Goal: Find specific fact: Find specific fact

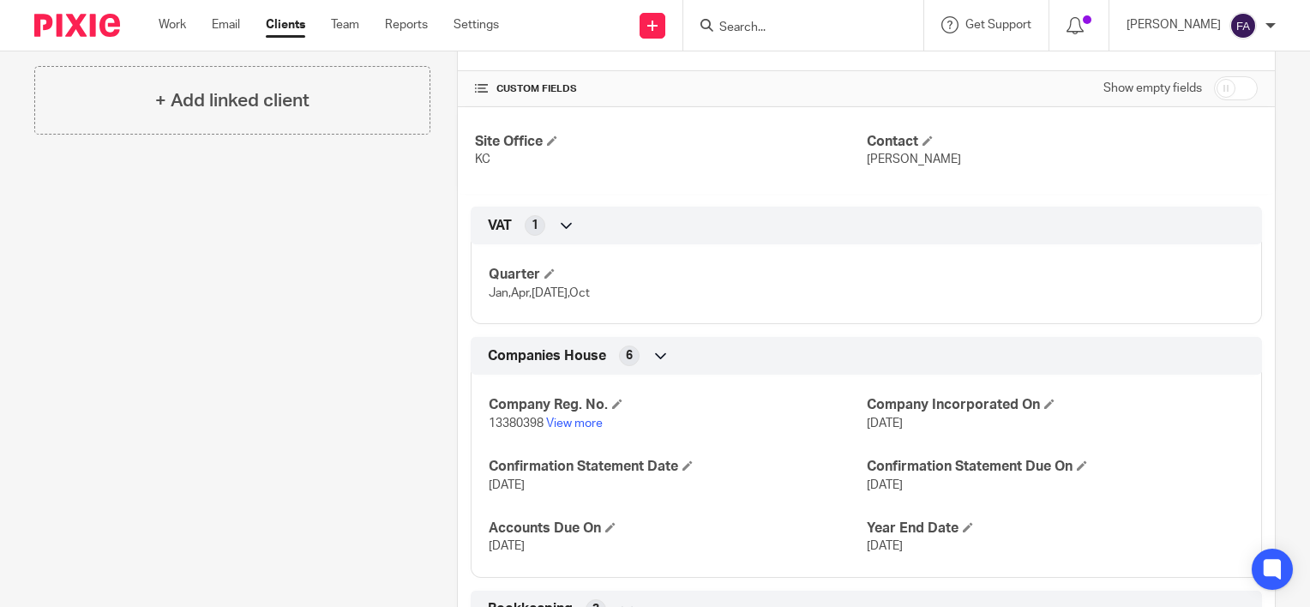
scroll to position [429, 0]
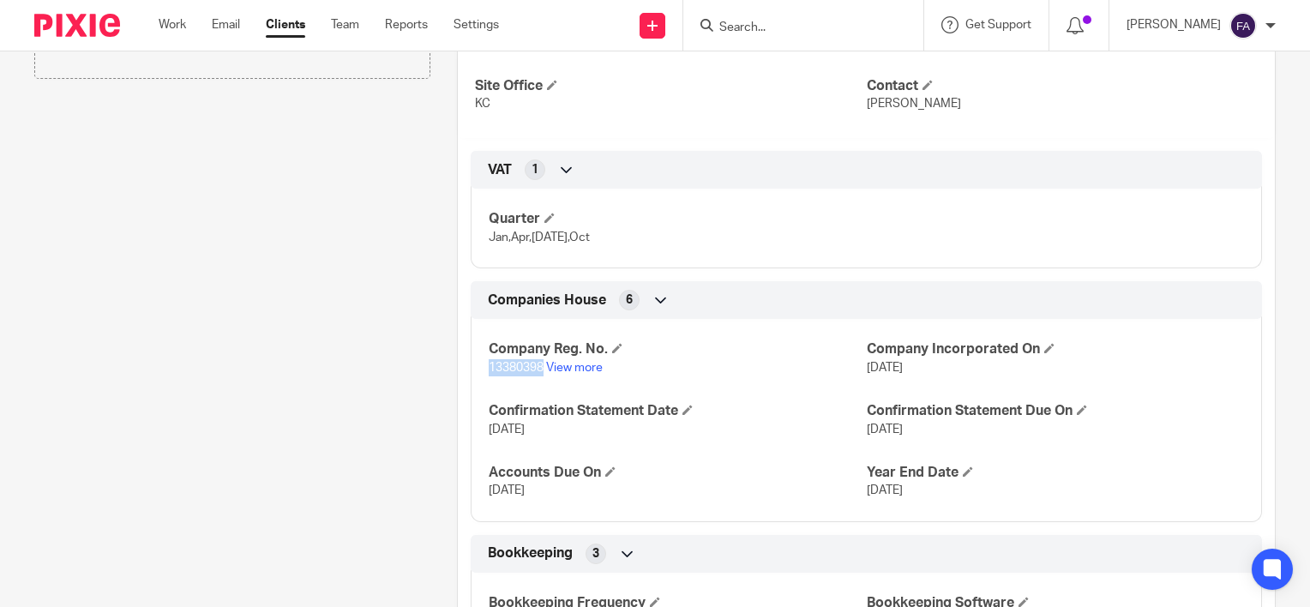
drag, startPoint x: 485, startPoint y: 362, endPoint x: 539, endPoint y: 368, distance: 53.5
click at [539, 368] on span "13380398" at bounding box center [516, 368] width 55 height 12
drag, startPoint x: 539, startPoint y: 368, endPoint x: 528, endPoint y: 366, distance: 10.4
copy span "13380398"
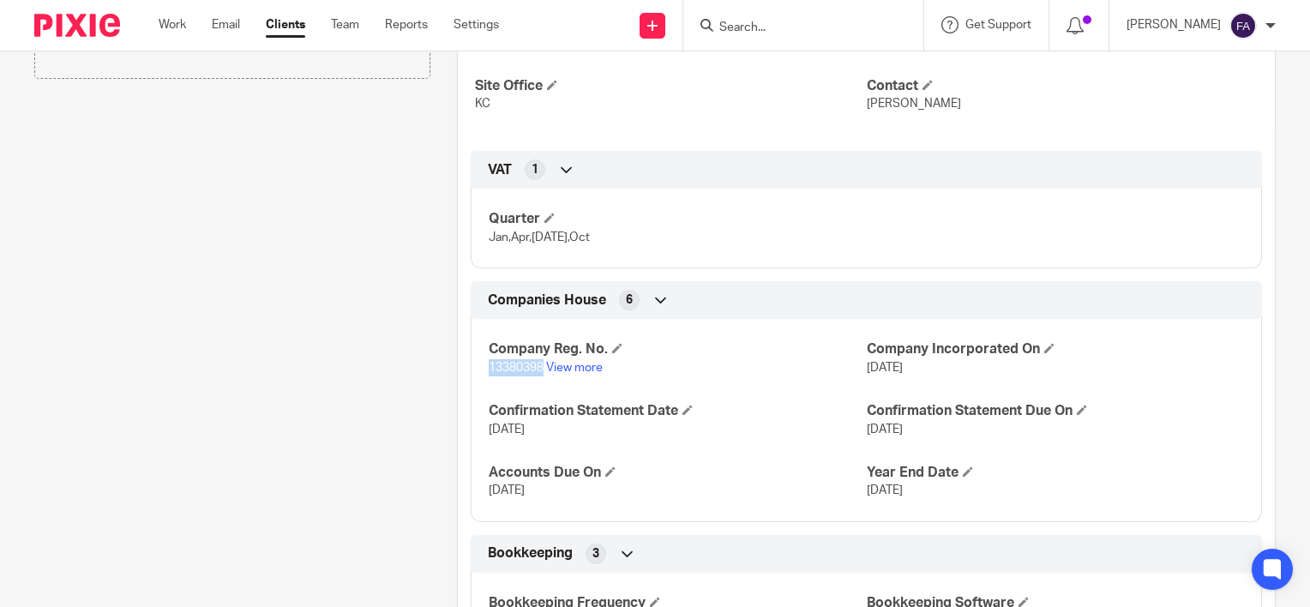
copy span "13380398"
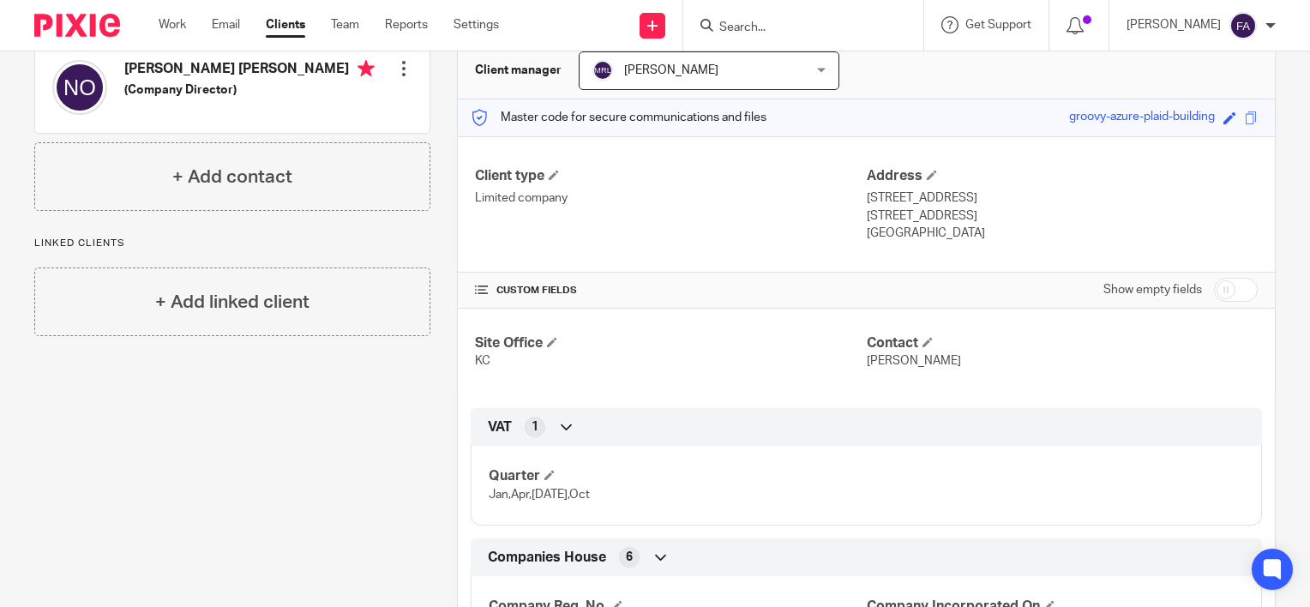
scroll to position [86, 0]
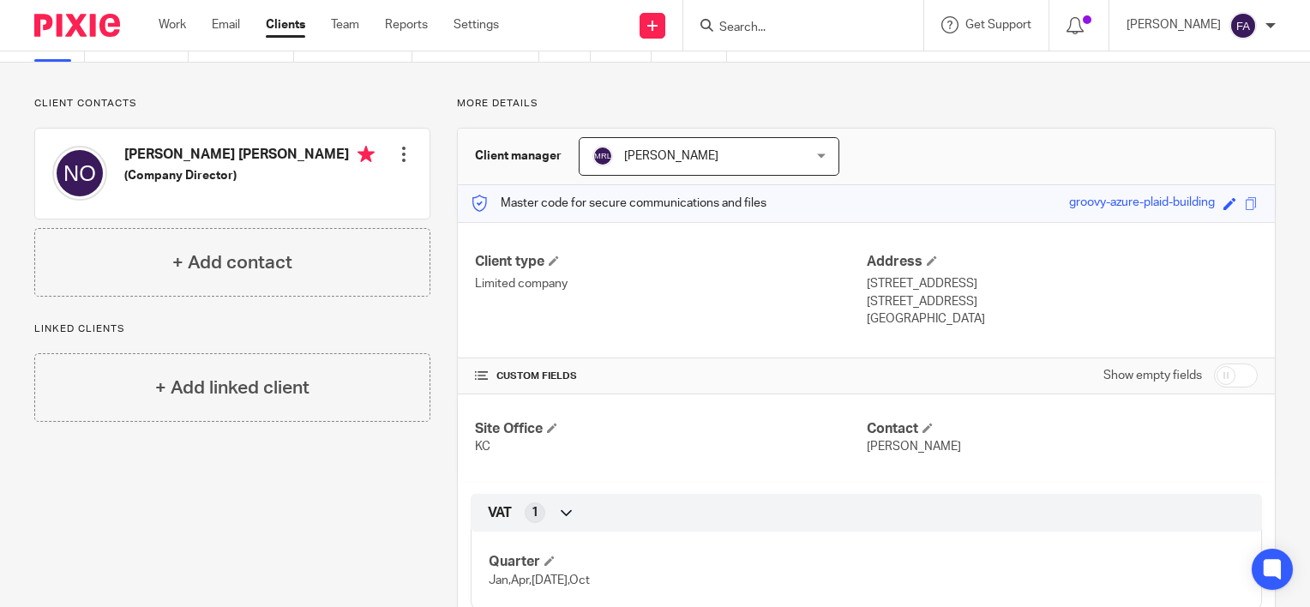
drag, startPoint x: 901, startPoint y: 300, endPoint x: 960, endPoint y: 298, distance: 59.2
click at [960, 298] on p "[STREET_ADDRESS]" at bounding box center [1062, 301] width 391 height 17
drag, startPoint x: 960, startPoint y: 298, endPoint x: 936, endPoint y: 310, distance: 26.5
click at [941, 310] on div "Address [STREET_ADDRESS] [STREET_ADDRESS] [GEOGRAPHIC_DATA]" at bounding box center [1062, 290] width 391 height 75
click at [917, 303] on p "[STREET_ADDRESS]" at bounding box center [1062, 301] width 391 height 17
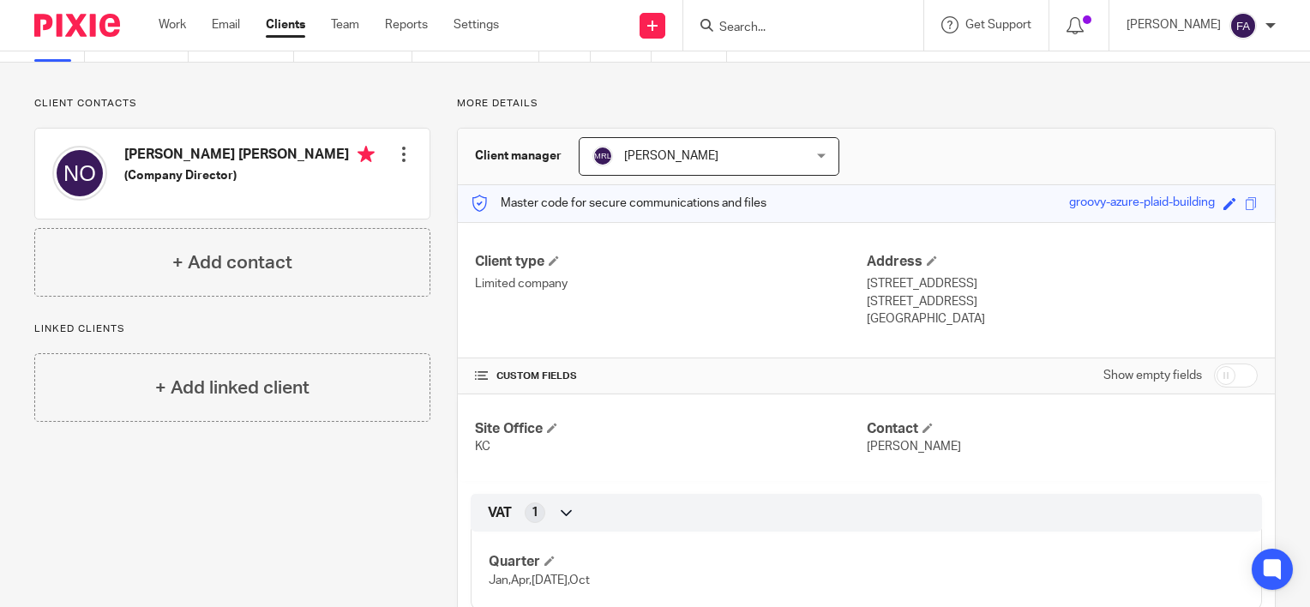
drag, startPoint x: 906, startPoint y: 302, endPoint x: 963, endPoint y: 302, distance: 57.5
click at [963, 302] on p "[STREET_ADDRESS]" at bounding box center [1062, 301] width 391 height 17
drag, startPoint x: 963, startPoint y: 302, endPoint x: 948, endPoint y: 302, distance: 15.4
copy p "WC1X 9NB"
